Goal: Submit feedback/report problem: Submit feedback/report problem

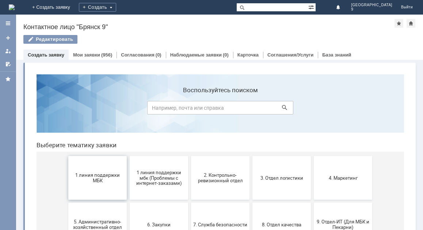
click at [99, 184] on button "1 линия поддержки МБК" at bounding box center [97, 178] width 58 height 44
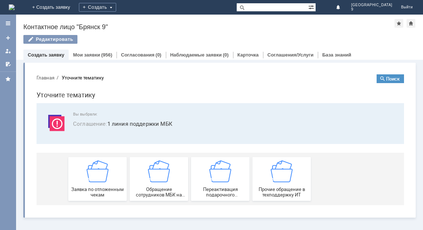
click at [99, 184] on div "Заявка по отложенным чекам" at bounding box center [97, 179] width 54 height 37
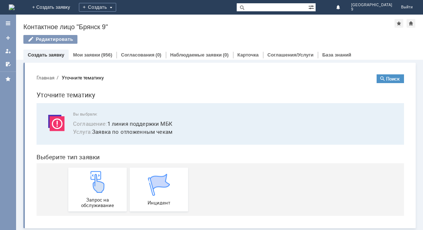
click at [99, 184] on img at bounding box center [98, 182] width 22 height 22
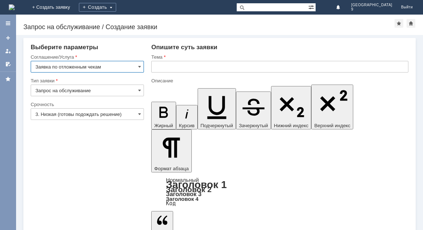
click at [77, 114] on input "3. Низкая (готовы подождать решение)" at bounding box center [87, 114] width 113 height 12
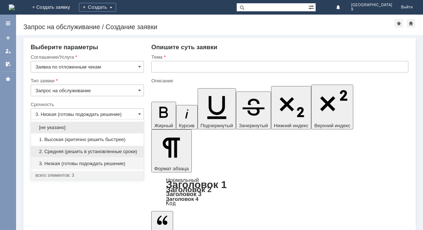
click at [73, 153] on span "2. Средняя (решить в установленные сроки)" at bounding box center [87, 152] width 104 height 6
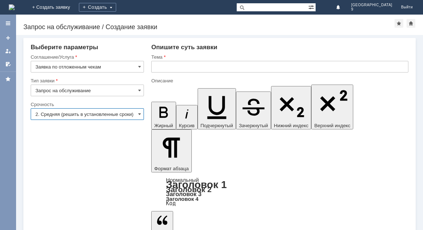
type input "2. Средняя (решить в установленные сроки)"
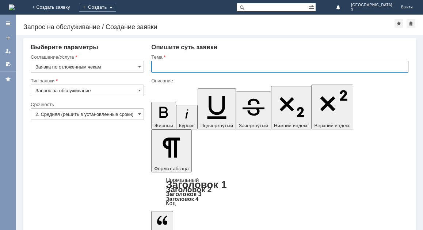
click at [164, 70] on input "text" at bounding box center [279, 67] width 257 height 12
type input "отложенный чек [DATE]"
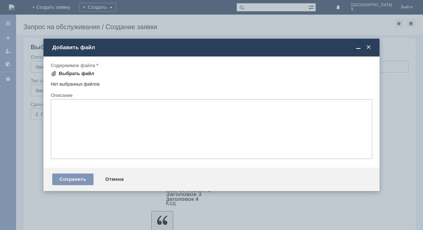
click at [73, 72] on div "Выбрать файл" at bounding box center [76, 74] width 35 height 6
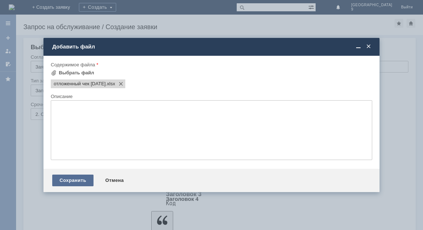
click at [81, 181] on div "Сохранить" at bounding box center [72, 181] width 41 height 12
